Goal: Answer question/provide support: Ask a question

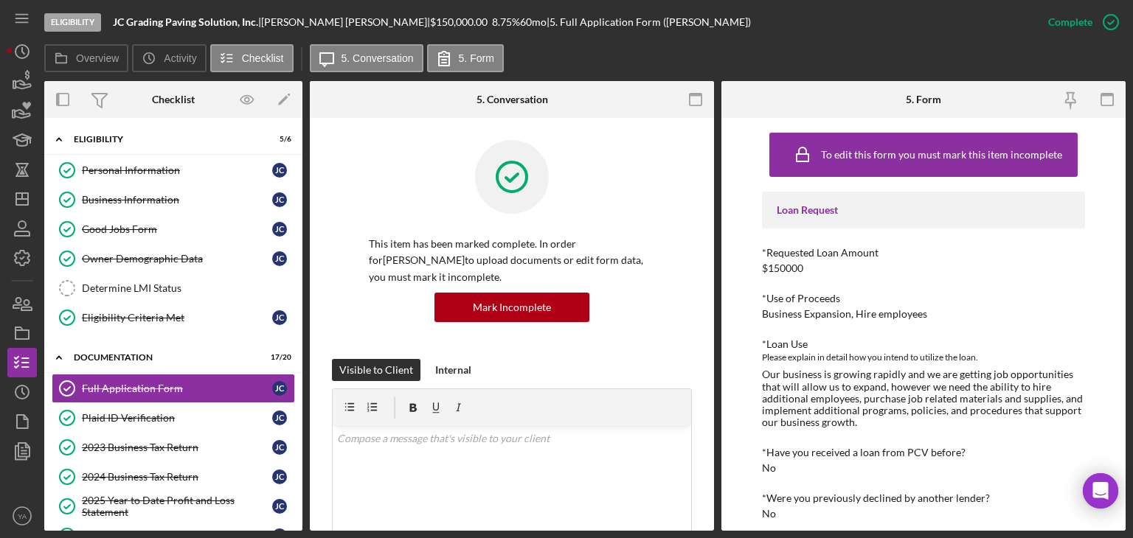
scroll to position [74, 0]
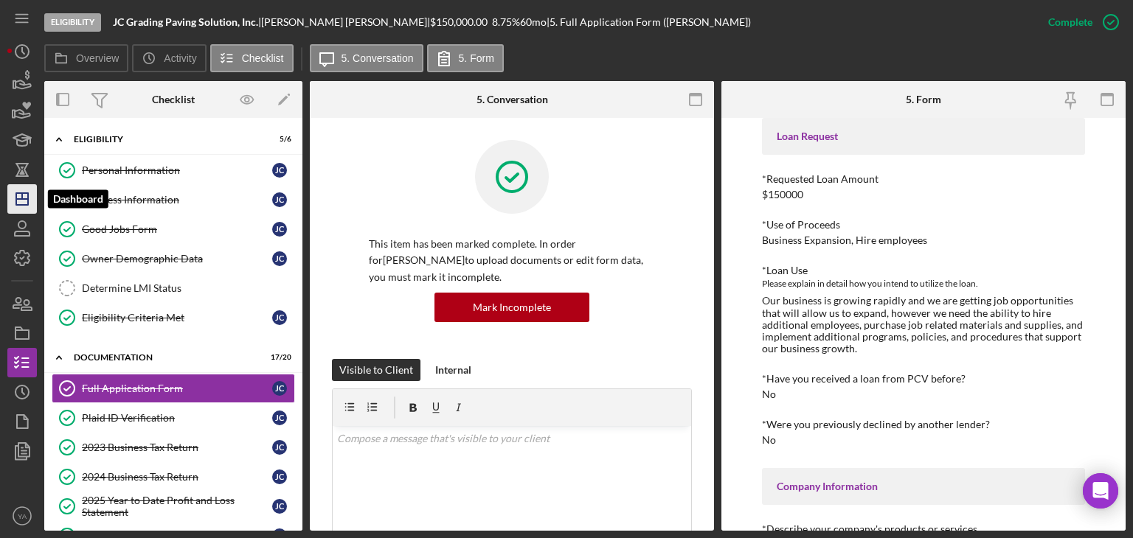
click at [16, 200] on polygon "button" at bounding box center [22, 199] width 12 height 12
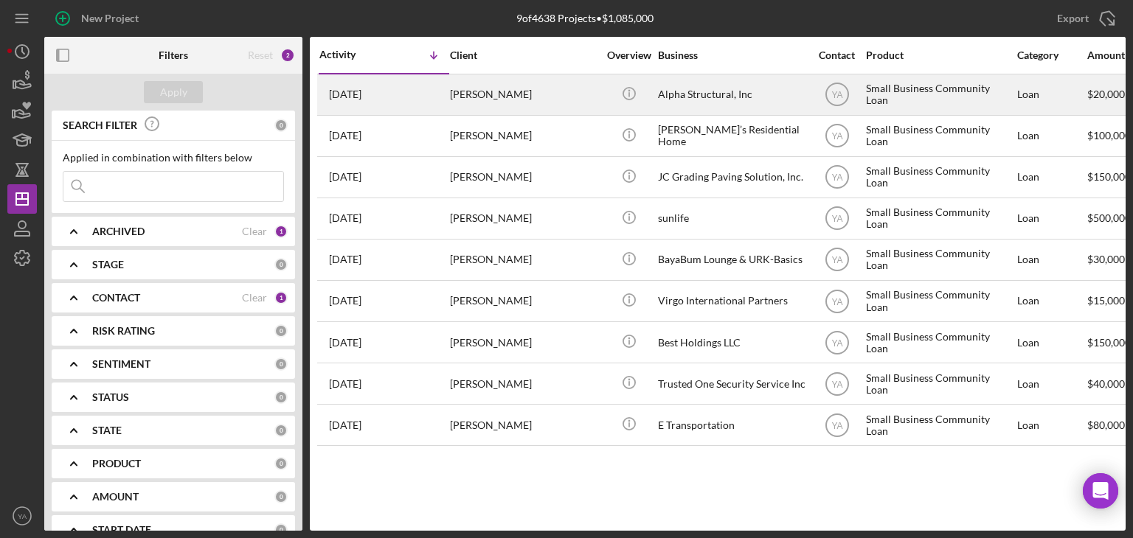
click at [719, 86] on div "Alpha Structural, Inc" at bounding box center [731, 94] width 147 height 39
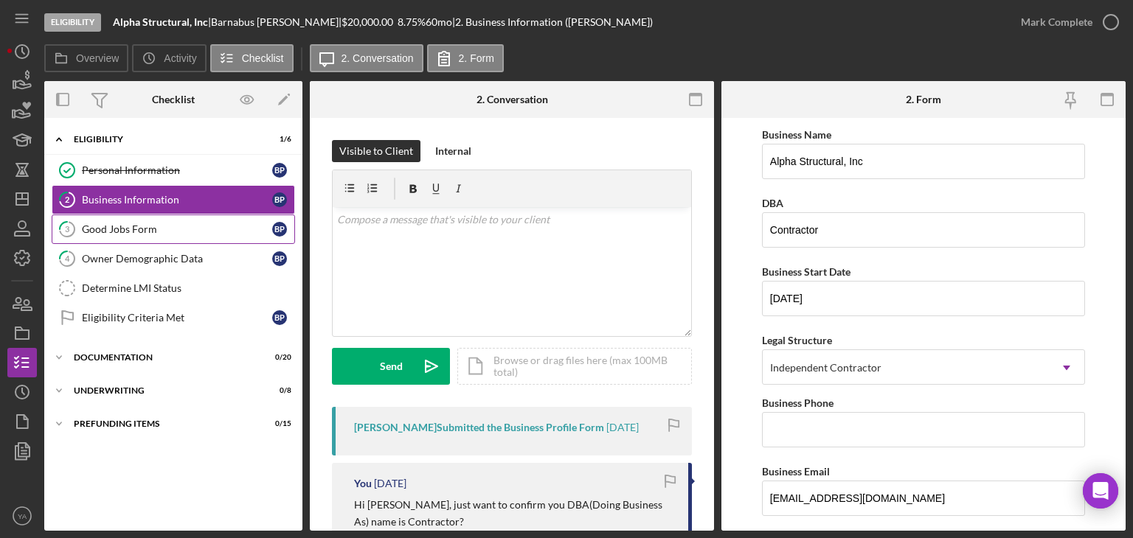
click at [192, 216] on link "3 Good Jobs Form B P" at bounding box center [173, 229] width 243 height 29
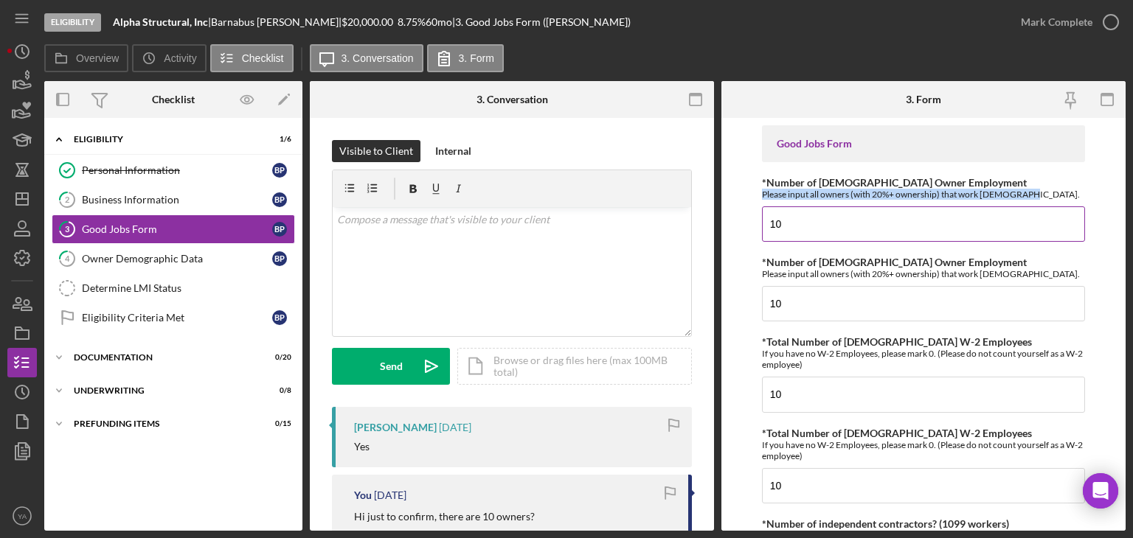
drag, startPoint x: 760, startPoint y: 193, endPoint x: 1018, endPoint y: 197, distance: 258.1
click at [1018, 197] on form "Good Jobs Form *Number of [DEMOGRAPHIC_DATA] Owner Employment Please input all …" at bounding box center [923, 324] width 404 height 413
copy div "Please input all owners (with 20%+ ownership) that work [DEMOGRAPHIC_DATA]."
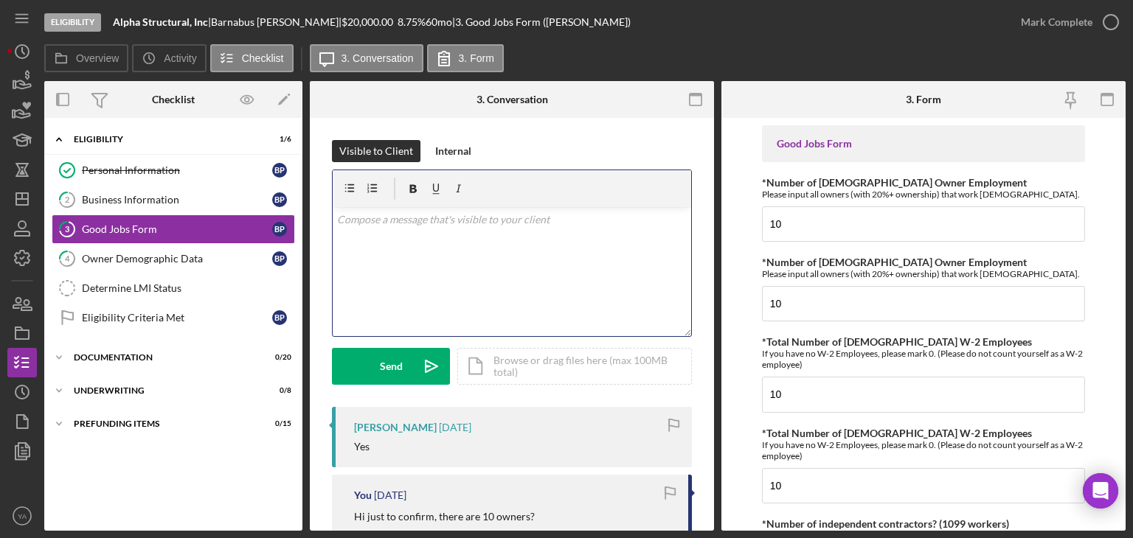
click at [595, 266] on div "v Color teal Color pink Remove color Add row above Add row below Add column bef…" at bounding box center [512, 271] width 358 height 129
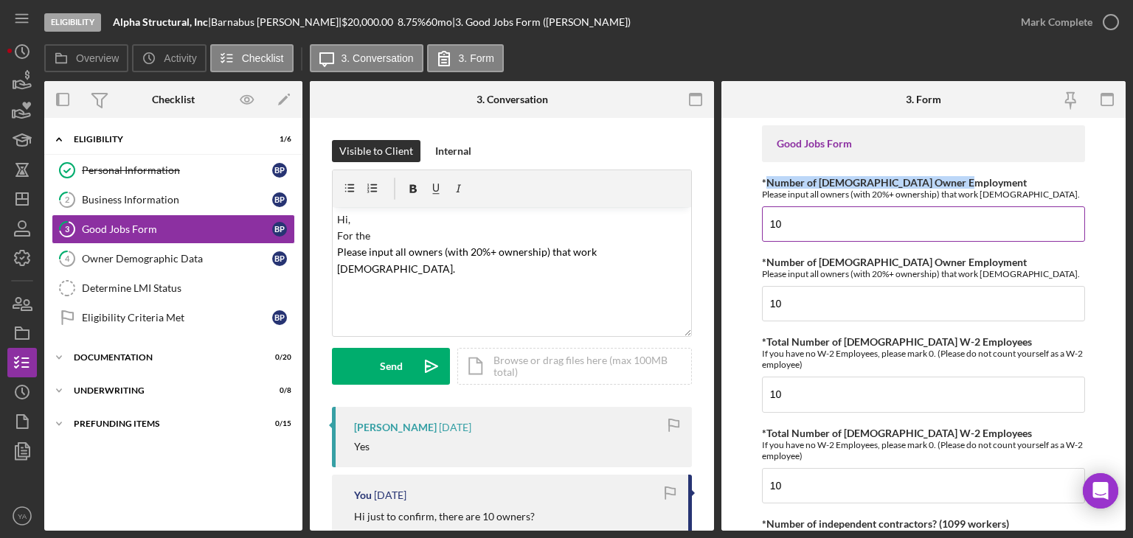
drag, startPoint x: 767, startPoint y: 178, endPoint x: 958, endPoint y: 181, distance: 191.0
click at [958, 181] on div "*Number of [DEMOGRAPHIC_DATA] Owner Employment Please input all owners (with 20…" at bounding box center [923, 188] width 323 height 23
copy label "Number of [DEMOGRAPHIC_DATA] Owner Employment"
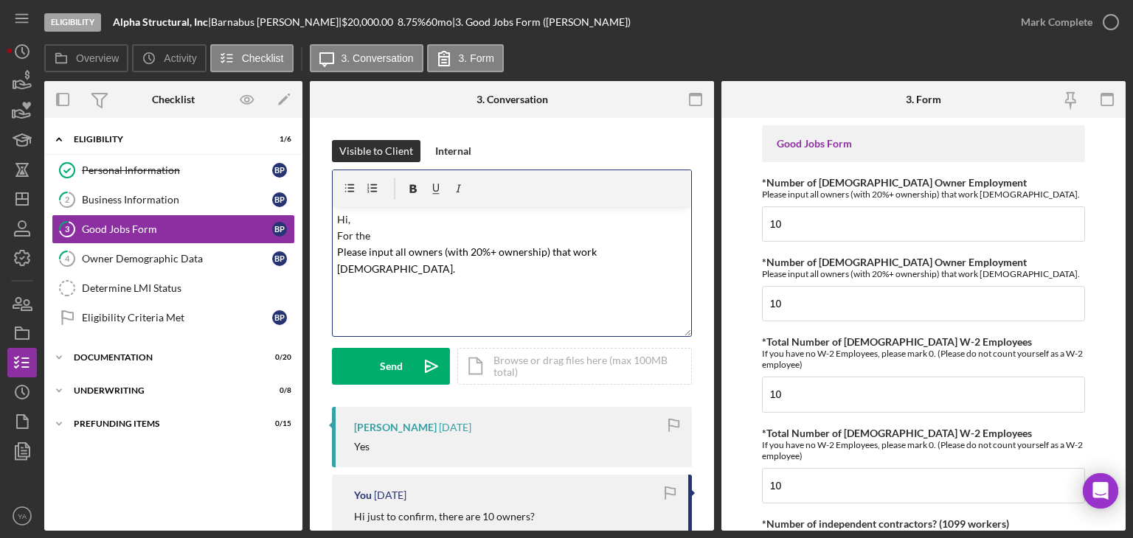
click at [423, 234] on p "Hi, For the Please input all owners (with 20%+ ownership) that work [DEMOGRAPHI…" at bounding box center [512, 245] width 350 height 66
click at [467, 232] on mark "Number of [DEMOGRAPHIC_DATA] Owner Employment" at bounding box center [500, 235] width 260 height 13
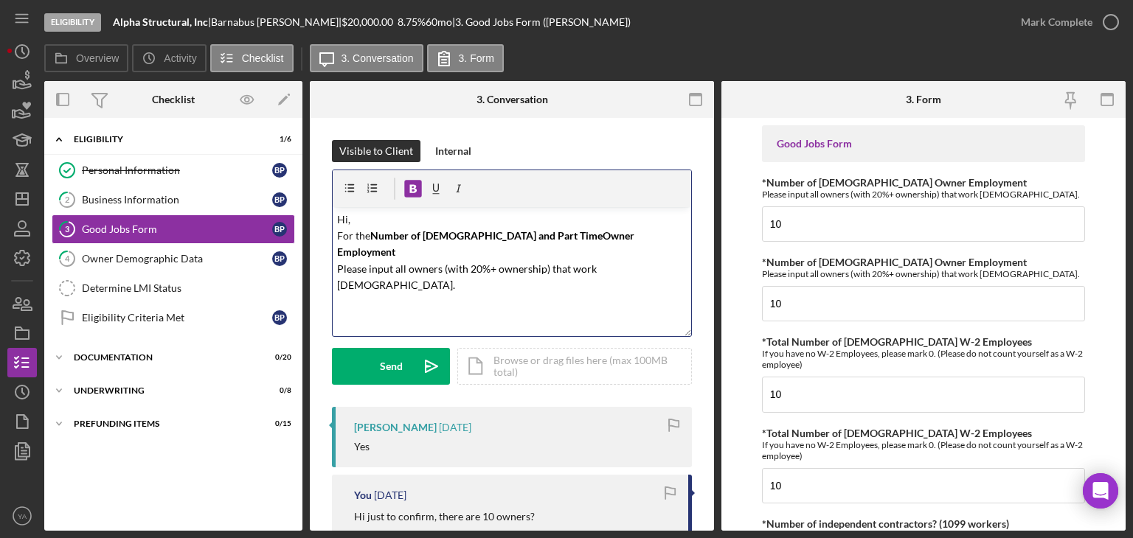
click at [510, 232] on mark "Number of [DEMOGRAPHIC_DATA] and Part TimeOwner Employment" at bounding box center [486, 243] width 299 height 29
click at [531, 232] on mark "Number of Full-Time and [DEMOGRAPHIC_DATA] Owner Employment" at bounding box center [487, 243] width 300 height 29
drag, startPoint x: 466, startPoint y: 249, endPoint x: 493, endPoint y: 249, distance: 27.3
click at [493, 263] on mark "Please input all owners (with 20%+ ownership) that work [DEMOGRAPHIC_DATA]." at bounding box center [468, 277] width 262 height 29
click at [534, 281] on div "v Color teal Color pink Remove color Add row above Add row below Add column bef…" at bounding box center [512, 271] width 358 height 129
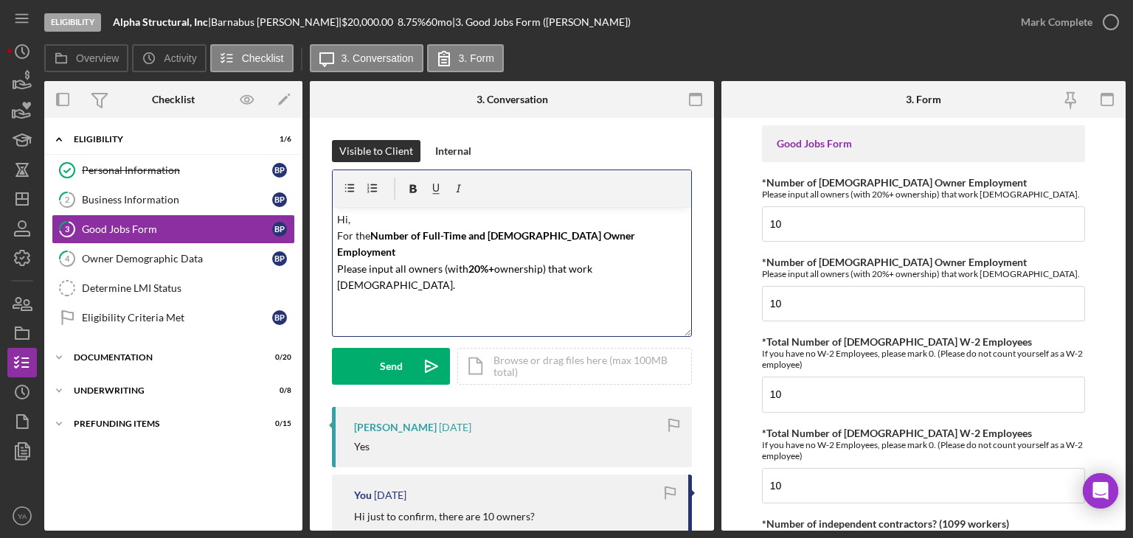
click at [634, 246] on p "Hi, For the Number of Full-Time and [DEMOGRAPHIC_DATA] Owner Employment Please …" at bounding box center [512, 253] width 350 height 83
drag, startPoint x: 634, startPoint y: 251, endPoint x: 548, endPoint y: 252, distance: 86.3
click at [548, 252] on p "Hi, For the Number of Full-Time and [DEMOGRAPHIC_DATA] Owner Employment Please …" at bounding box center [512, 253] width 350 height 83
click at [444, 263] on mark "Please input all owners (with" at bounding box center [402, 269] width 131 height 13
click at [542, 249] on p "Hi, For the Number of Full-Time and [DEMOGRAPHIC_DATA] Owner Employment Please …" at bounding box center [512, 245] width 350 height 66
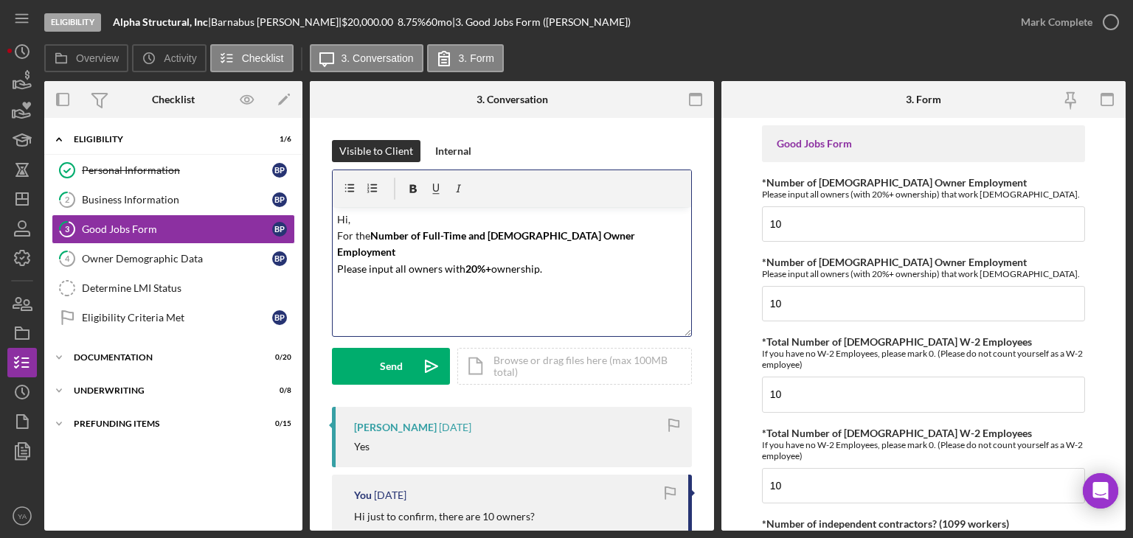
click at [336, 247] on div "v Color teal Color pink Remove color Add row above Add row below Add column bef…" at bounding box center [512, 271] width 358 height 129
click at [518, 256] on p "Hi, For the Number of Full-Time and [DEMOGRAPHIC_DATA] Owner Employment, please…" at bounding box center [512, 245] width 350 height 66
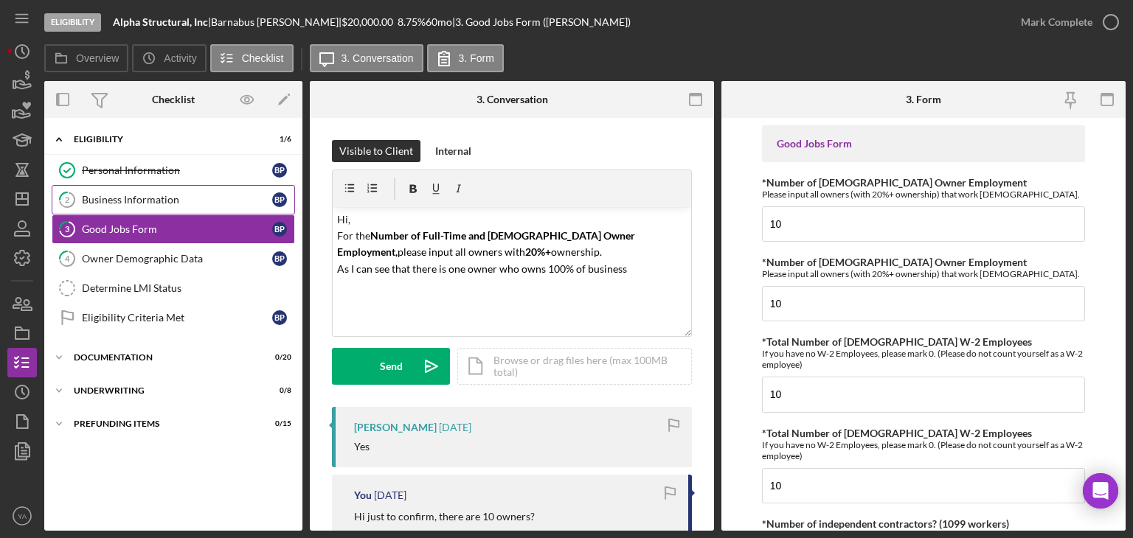
click at [170, 189] on link "2 Business Information B P" at bounding box center [173, 199] width 243 height 29
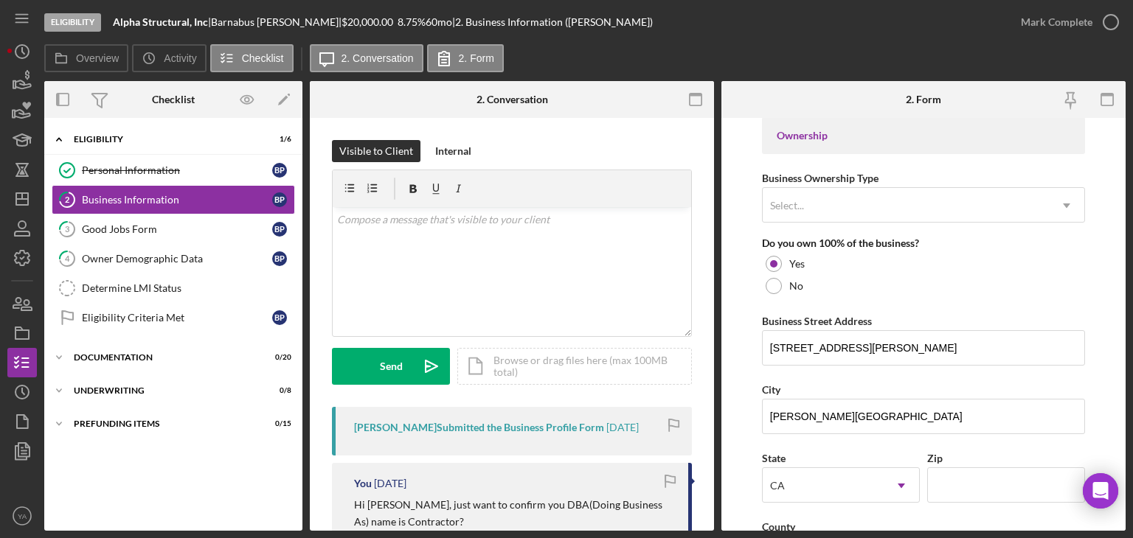
scroll to position [689, 0]
drag, startPoint x: 757, startPoint y: 231, endPoint x: 920, endPoint y: 240, distance: 164.0
click at [920, 240] on form "Business Name Alpha Structural, Inc DBA Contractor Business Start Date [DATE] L…" at bounding box center [923, 324] width 404 height 413
copy div "Do you own 100% of the business?"
click at [197, 231] on div "Good Jobs Form" at bounding box center [177, 229] width 190 height 12
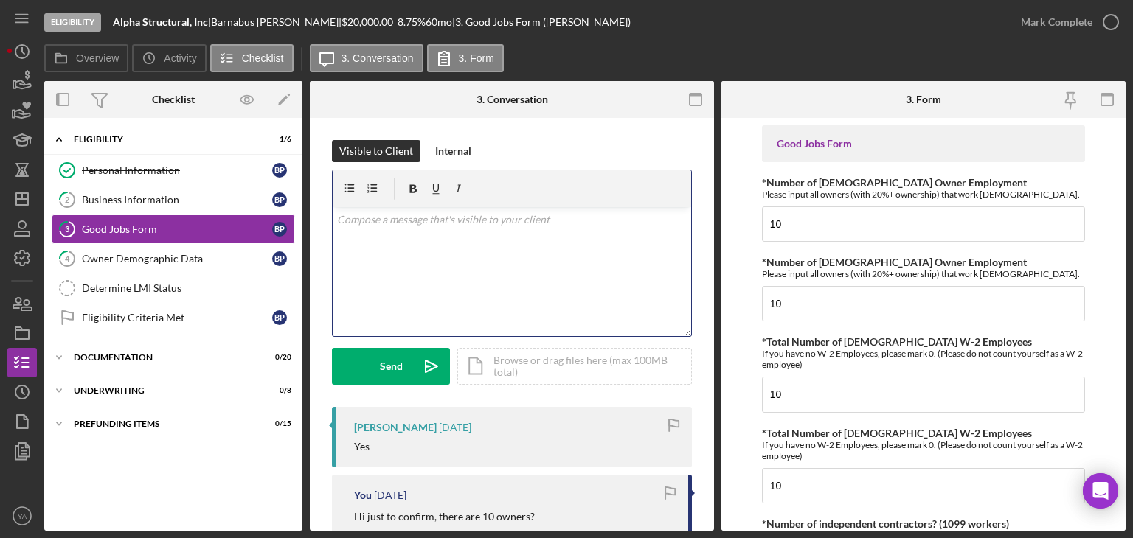
click at [525, 263] on div "v Color teal Color pink Remove color Add row above Add row below Add column bef…" at bounding box center [512, 271] width 358 height 129
click at [555, 307] on div "v Color teal Color pink Remove color Add row above Add row below Add column bef…" at bounding box center [512, 271] width 358 height 129
click at [409, 238] on p "Hi, For the Do you own 100% of the business?" at bounding box center [512, 245] width 350 height 66
click at [337, 267] on span "Do you own 100% of the business?" at bounding box center [415, 269] width 157 height 13
click at [575, 235] on p "Hi, For the field Do you own 100% of the business?" at bounding box center [512, 228] width 350 height 33
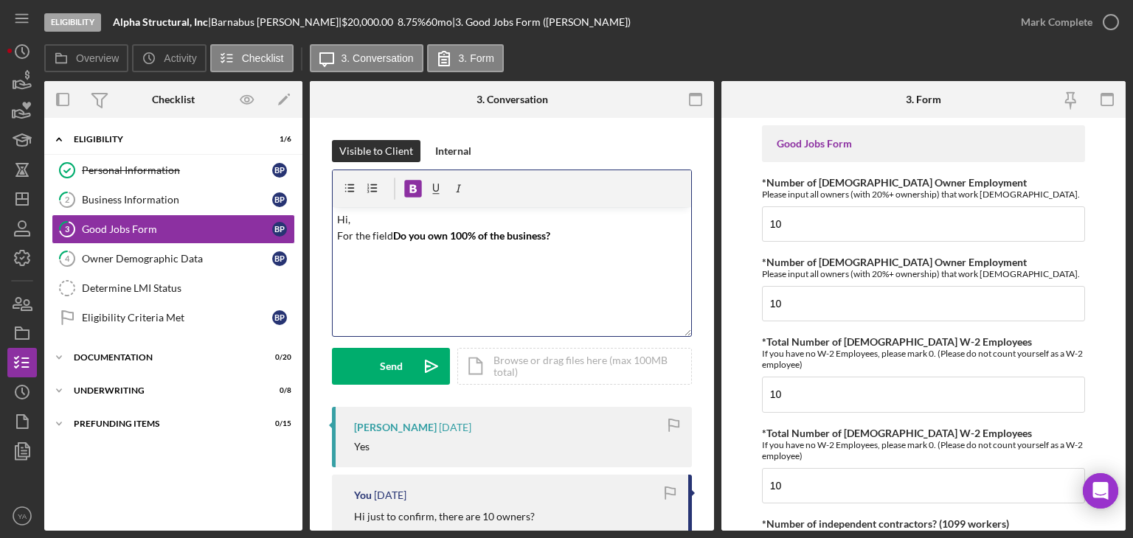
click at [383, 233] on p "Hi, For the field Do you own 100% of the business?" at bounding box center [512, 228] width 350 height 33
click at [590, 240] on p "Hi, For the question Do you own 100% of the business?" at bounding box center [512, 228] width 350 height 33
click at [417, 242] on mark "Do you own 100% of the business?' in Business Information" at bounding box center [552, 235] width 270 height 13
drag, startPoint x: 370, startPoint y: 251, endPoint x: 577, endPoint y: 235, distance: 207.9
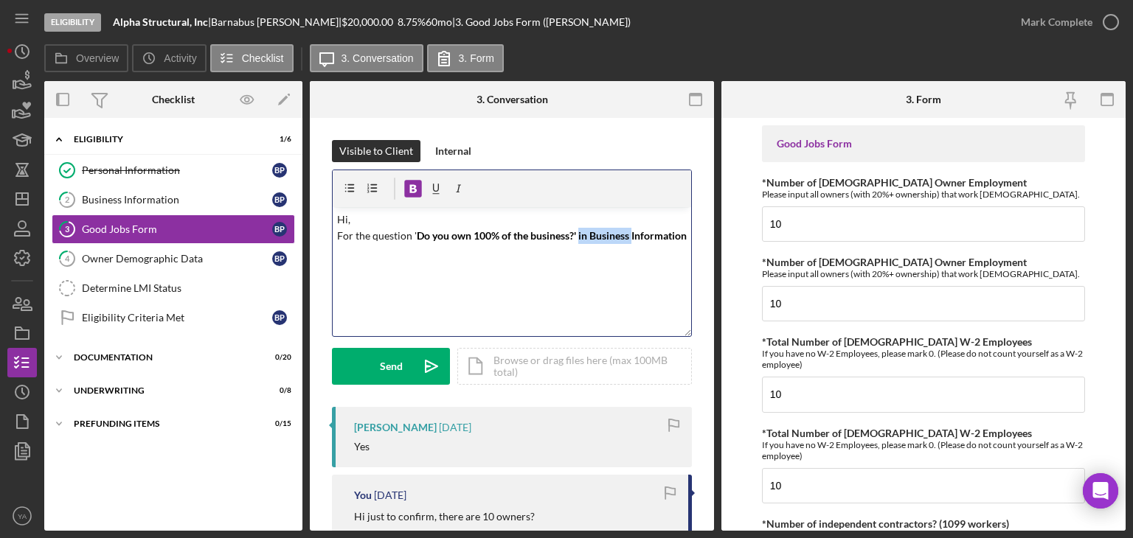
click at [577, 235] on mark "Do you own 100% of the business?' in Business Information" at bounding box center [552, 235] width 270 height 13
click at [569, 264] on div "v Color teal Color pink Remove color Add row above Add row below Add column bef…" at bounding box center [512, 271] width 358 height 129
drag, startPoint x: 420, startPoint y: 257, endPoint x: 320, endPoint y: 260, distance: 100.3
click at [320, 260] on div "Visible to Client Internal v Color teal Color pink Remove color Add row above A…" at bounding box center [512, 489] width 404 height 743
click at [450, 245] on p "Hi, For the question ' Do you own 100% of the business?' in Business Information" at bounding box center [512, 228] width 350 height 33
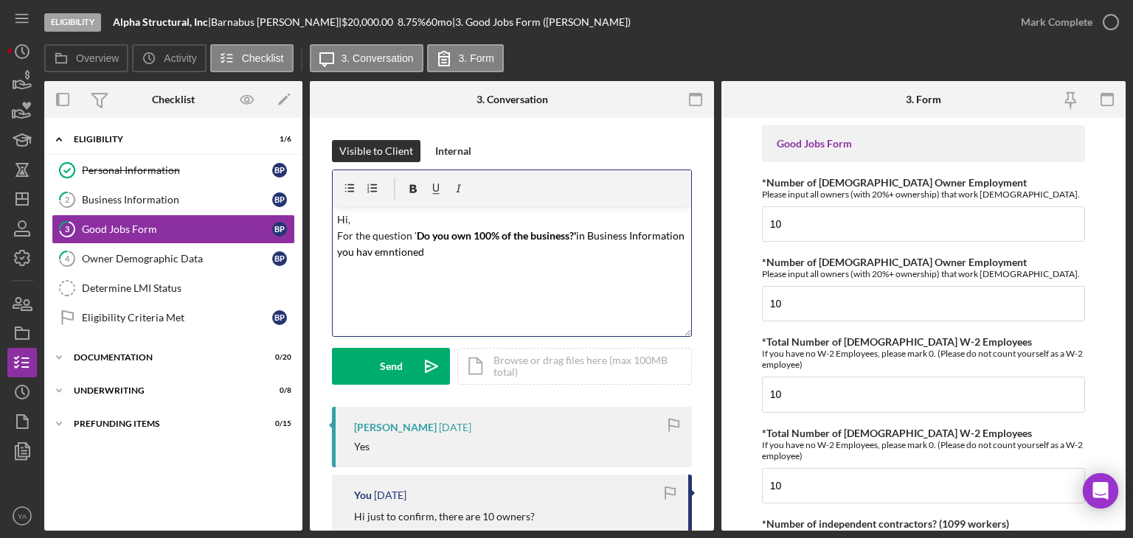
click at [425, 249] on mark "in Business Information you hav emntioned" at bounding box center [512, 243] width 350 height 29
click at [441, 252] on mark "in Business Information you have mntioned" at bounding box center [512, 243] width 350 height 29
click at [518, 251] on p "Hi, For the question ' Do you own 100% of the business?' in Business Informatio…" at bounding box center [512, 236] width 350 height 49
click at [395, 252] on mark "in Business Information you have mentioned" at bounding box center [512, 243] width 350 height 29
click at [564, 251] on p "Hi, For the question ' Do you own 100% of the business?' in Business Informatio…" at bounding box center [512, 236] width 350 height 49
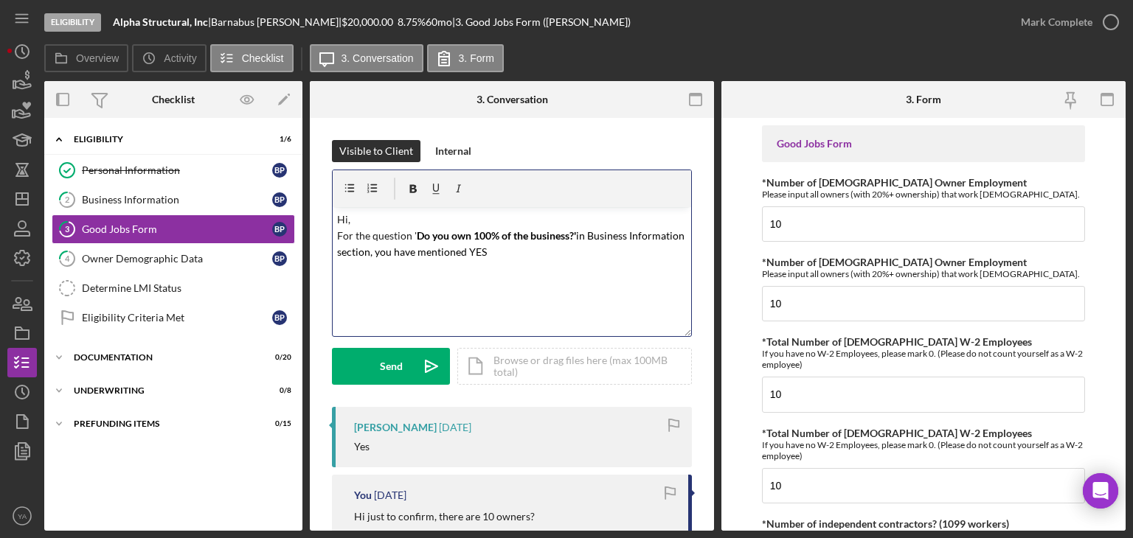
click at [531, 247] on mark "in Business Information section, you have mentioned YES" at bounding box center [512, 243] width 350 height 29
click at [581, 251] on p "Hi, For the question ' Do you own 100% of the business?' in Business Informatio…" at bounding box center [512, 236] width 350 height 49
click at [363, 267] on mark ". If thats true" at bounding box center [412, 260] width 150 height 29
click at [416, 268] on p "Hi, For the question ' Do you own 100% of the business?' in Business Informatio…" at bounding box center [512, 245] width 350 height 66
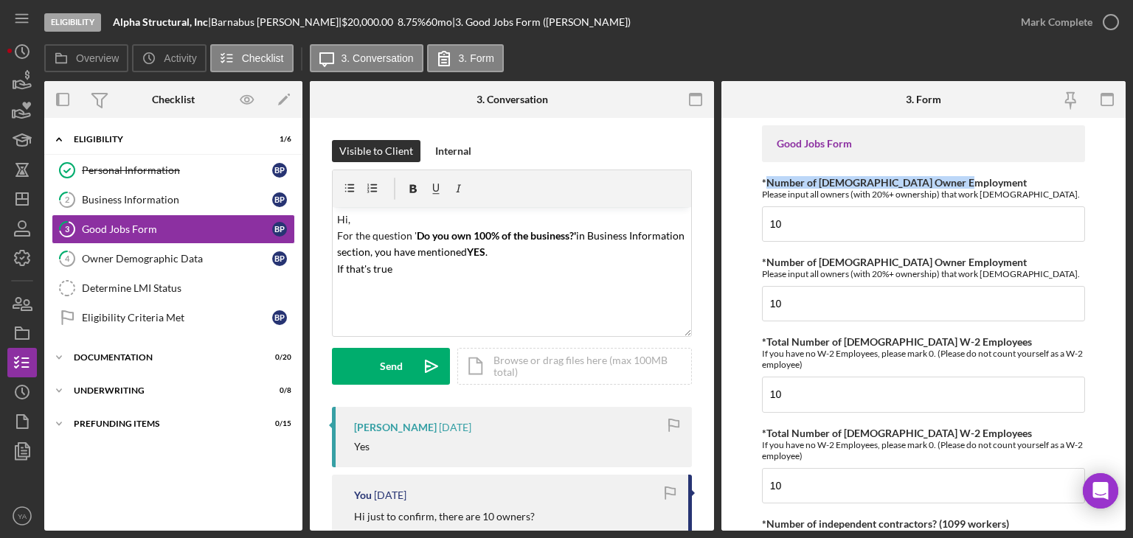
drag, startPoint x: 765, startPoint y: 180, endPoint x: 971, endPoint y: 176, distance: 205.1
copy label "Number of [DEMOGRAPHIC_DATA] Owner Employment"
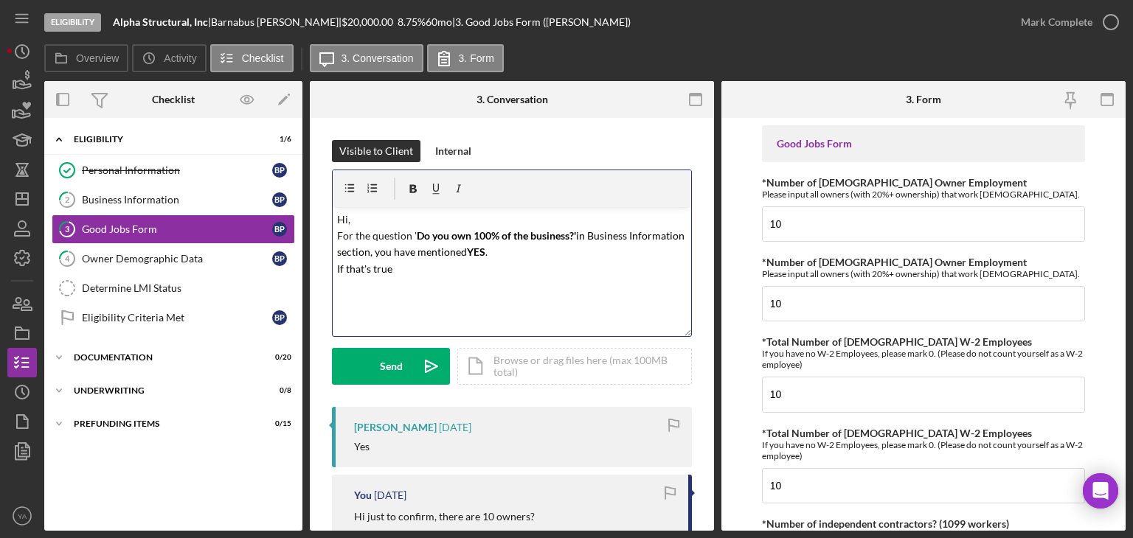
click at [501, 274] on p "Hi, For the question ' Do you own 100% of the business?' in Business Informatio…" at bounding box center [512, 245] width 350 height 66
click at [395, 268] on mark "Number of [DEMOGRAPHIC_DATA] Owner Employment" at bounding box center [522, 269] width 260 height 13
click at [395, 268] on mark ". If that's true '" at bounding box center [412, 260] width 150 height 29
click at [419, 286] on p "Hi, For the question ' Do you own 100% of the business?' in Business Informatio…" at bounding box center [512, 253] width 350 height 83
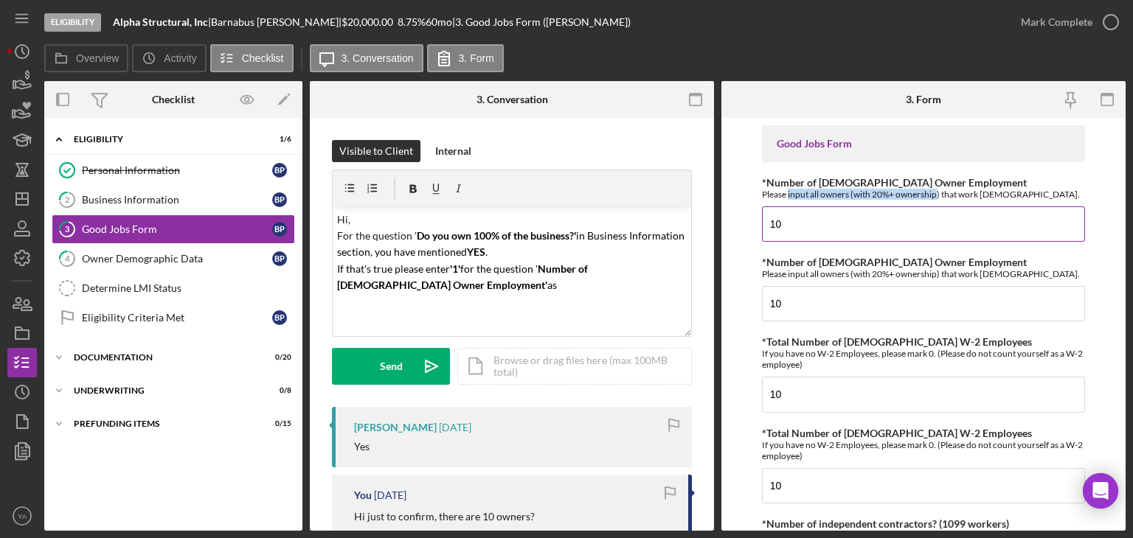
drag, startPoint x: 788, startPoint y: 192, endPoint x: 937, endPoint y: 194, distance: 149.7
click at [937, 194] on div "Please input all owners (with 20%+ ownership) that work [DEMOGRAPHIC_DATA]." at bounding box center [923, 194] width 323 height 11
copy div "input all owners (with 20%+ ownership"
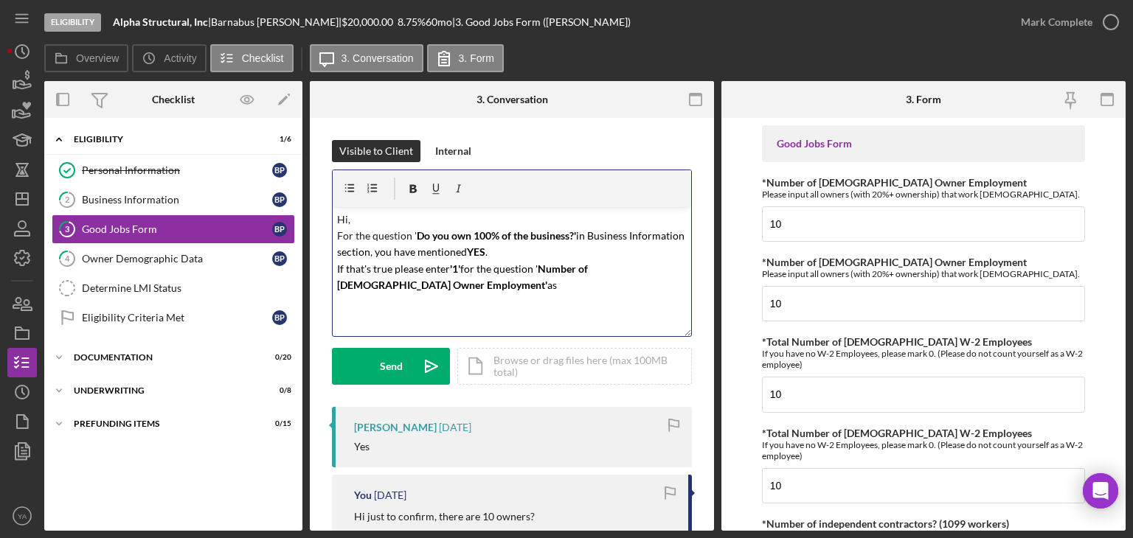
click at [482, 284] on p "Hi, For the question ' Do you own 100% of the business?' in Business Informatio…" at bounding box center [512, 253] width 350 height 83
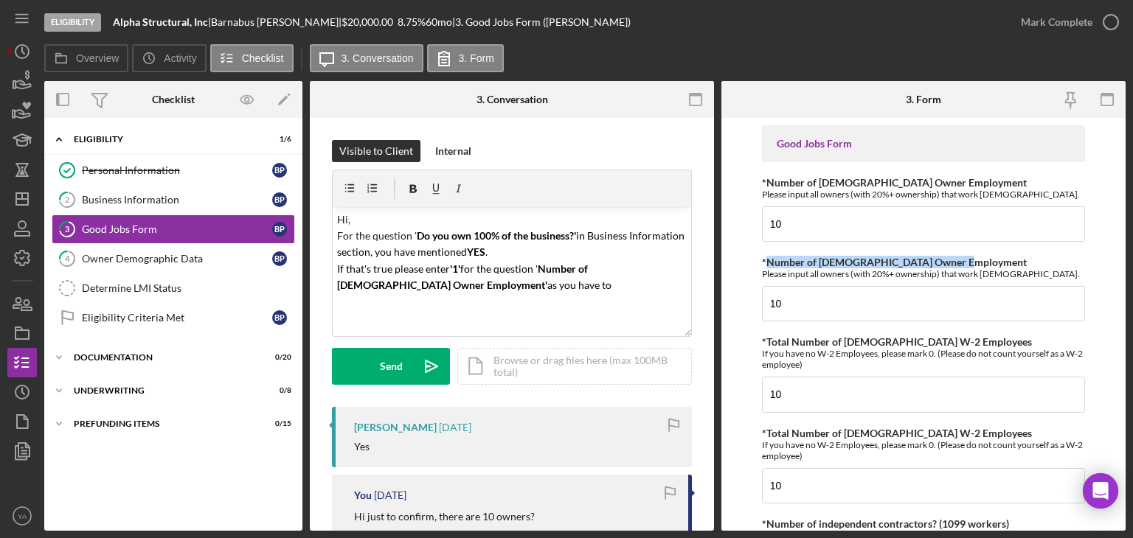
drag, startPoint x: 767, startPoint y: 262, endPoint x: 957, endPoint y: 254, distance: 189.7
copy label "Number of [DEMOGRAPHIC_DATA] Owner Employment"
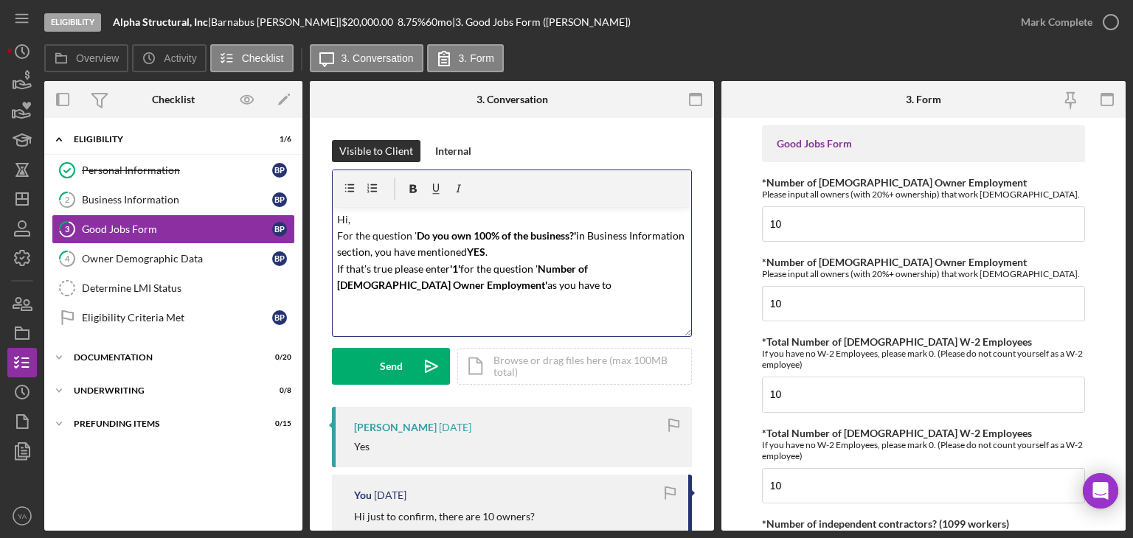
click at [547, 283] on mark "as you have to" at bounding box center [579, 285] width 64 height 13
click at [419, 283] on mark "Number of [DEMOGRAPHIC_DATA] Owner Employment" at bounding box center [477, 293] width 280 height 29
click at [611, 283] on mark "Number of [DEMOGRAPHIC_DATA] Owner Employment" at bounding box center [479, 293] width 284 height 29
click at [395, 307] on p "Hi, For the question ' Do you own 100% of the business?' in Business Informatio…" at bounding box center [512, 261] width 350 height 99
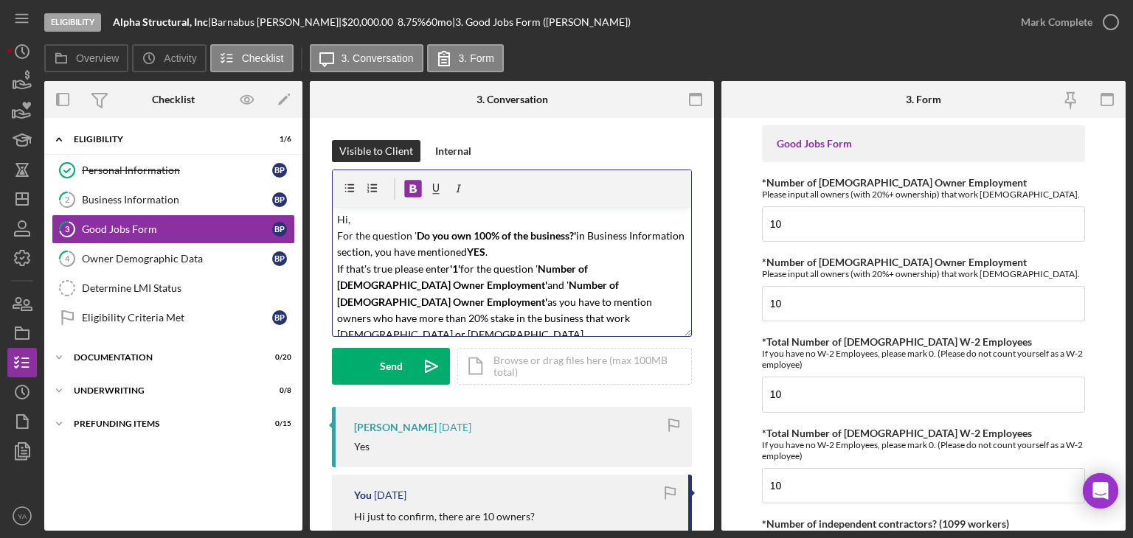
click at [614, 284] on mark "Number of [DEMOGRAPHIC_DATA] Owner Employment'" at bounding box center [479, 293] width 284 height 29
click at [457, 319] on p "Hi, For the question ' Do you own 100% of the business?' in Business Informatio…" at bounding box center [512, 278] width 350 height 132
click at [392, 302] on mark "as you have to mention owners who have more than 20% stake in the business that…" at bounding box center [496, 319] width 319 height 46
click at [387, 299] on mark "as you have to mention owners who have more than 20% stake in the business that…" at bounding box center [496, 319] width 319 height 46
click at [538, 316] on p "Hi, For the question ' Do you own 100% of the business?' in Business Informatio…" at bounding box center [512, 278] width 350 height 132
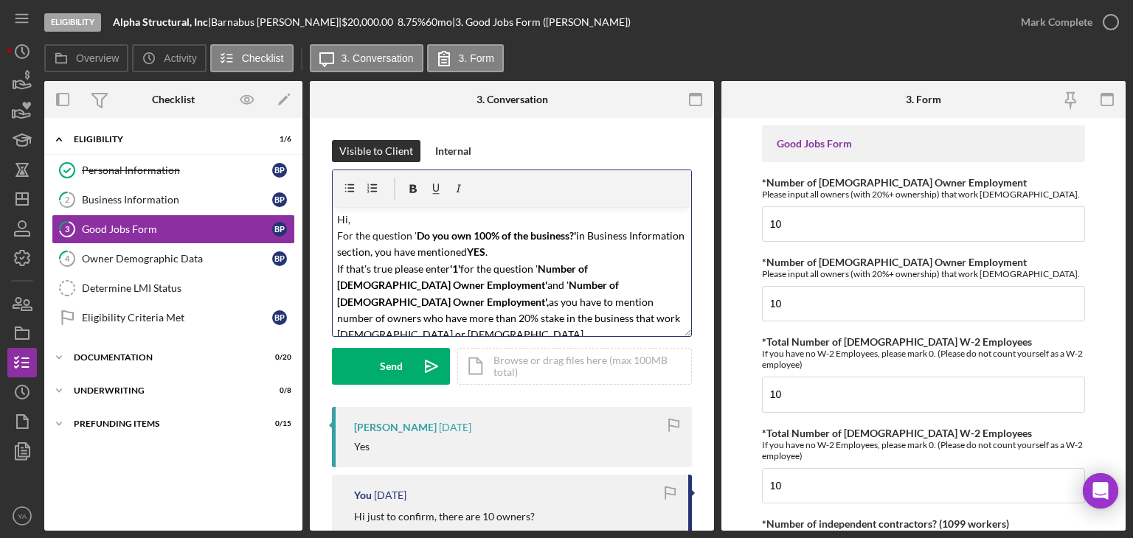
click at [384, 319] on mark "as you have to mention number of owners who have more than 20% stake in the bus…" at bounding box center [509, 319] width 345 height 46
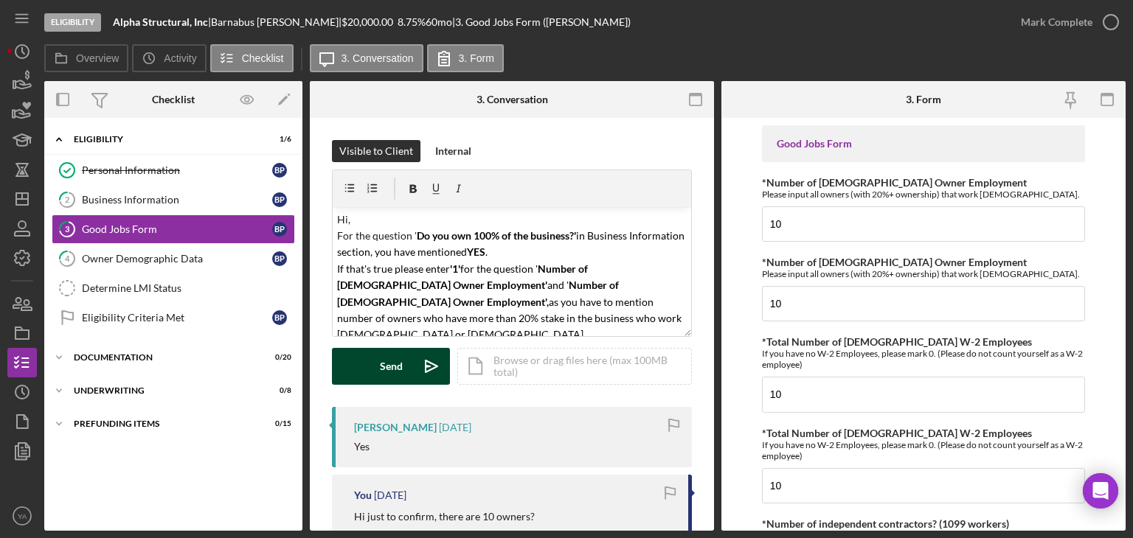
click at [439, 361] on icon "Icon/icon-invite-send" at bounding box center [431, 366] width 37 height 37
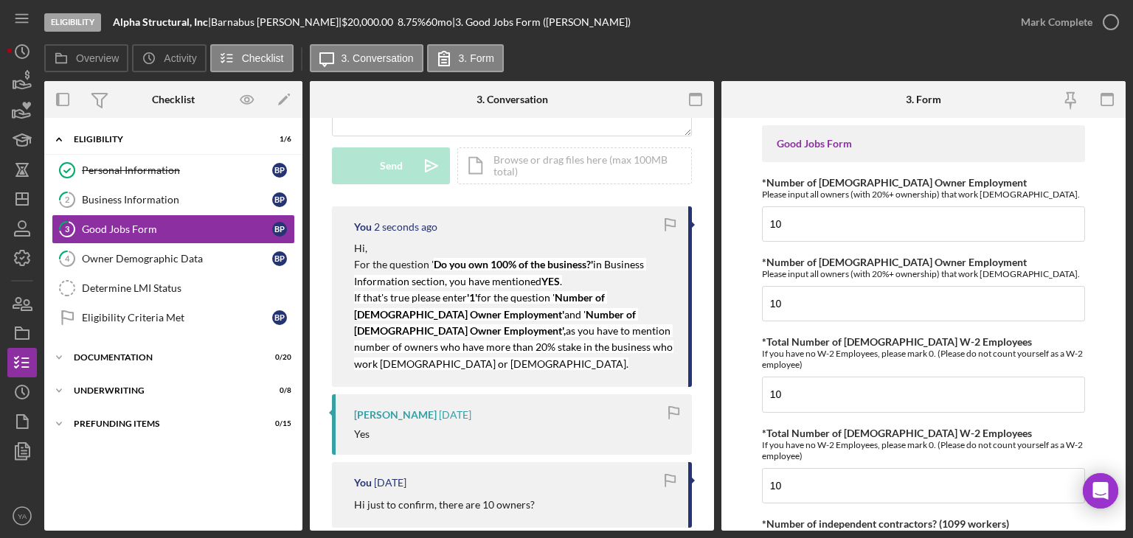
scroll to position [202, 0]
click at [12, 195] on icon "Icon/Dashboard" at bounding box center [22, 199] width 37 height 37
